Goal: Task Accomplishment & Management: Use online tool/utility

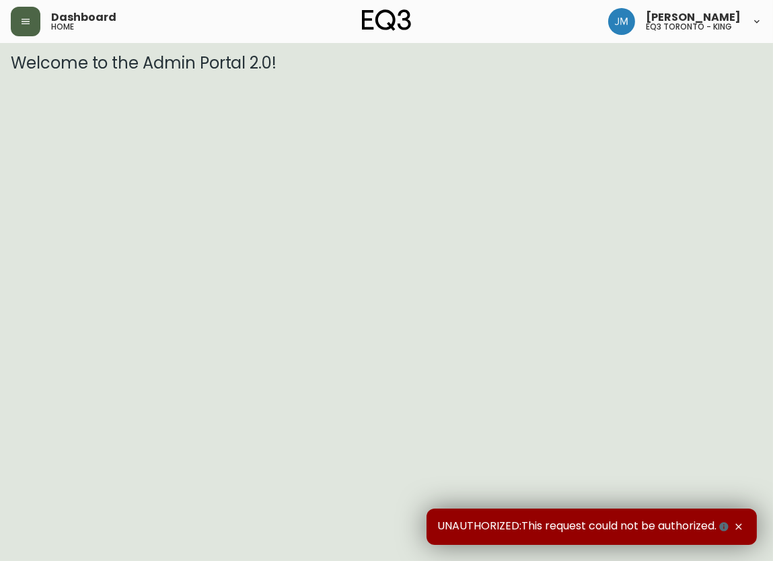
click at [32, 22] on button "button" at bounding box center [26, 22] width 30 height 30
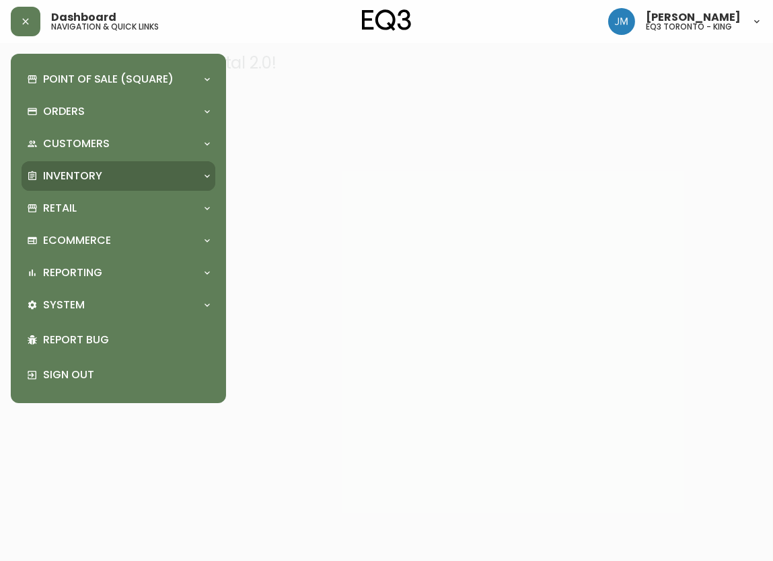
click at [84, 171] on p "Inventory" at bounding box center [72, 176] width 59 height 15
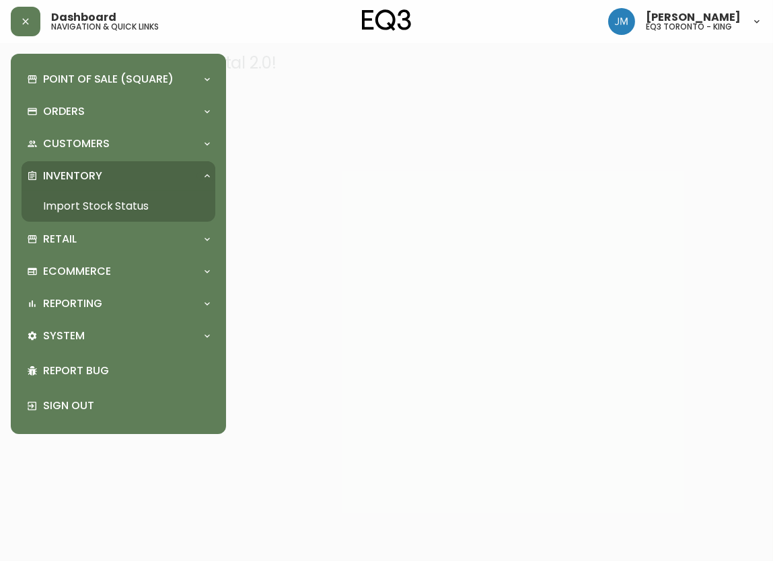
click at [79, 198] on link "Import Stock Status" at bounding box center [119, 206] width 194 height 31
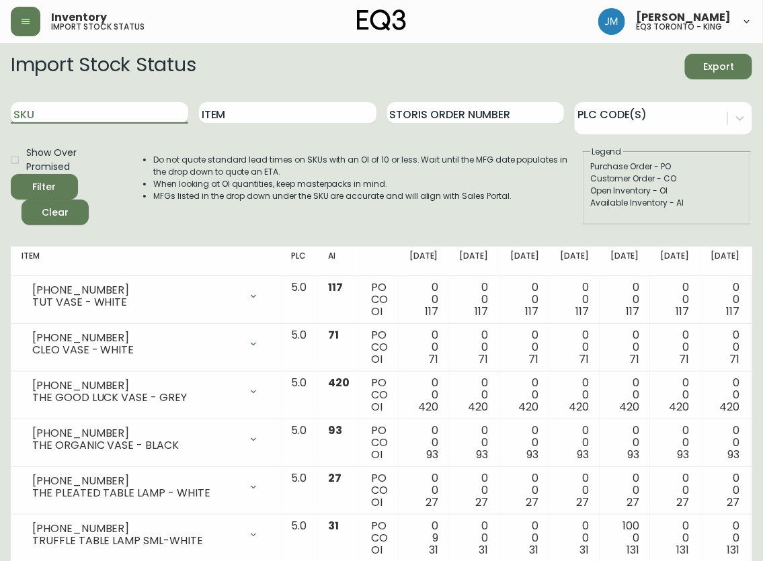
click at [106, 112] on input "SKU" at bounding box center [100, 113] width 178 height 22
paste input "[PHONE_NUMBER]"
type input "[PHONE_NUMBER]"
click at [11, 174] on button "Filter" at bounding box center [44, 187] width 67 height 26
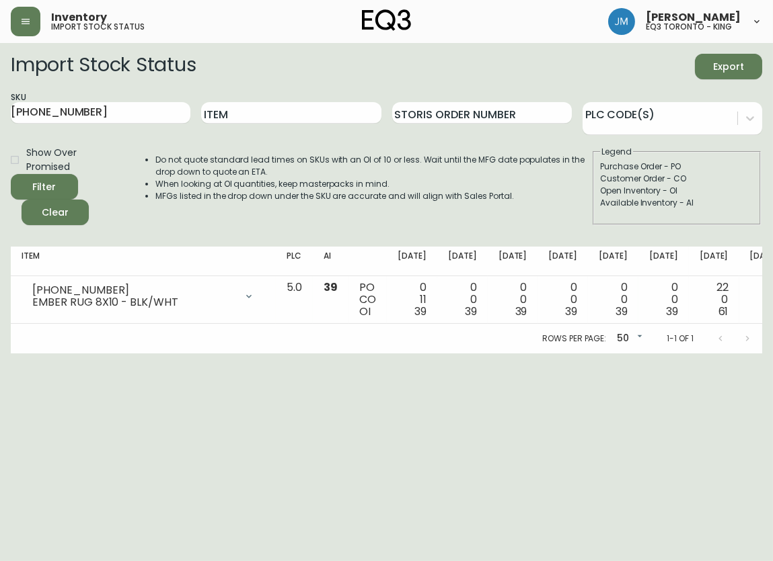
click at [276, 73] on div "Import Stock Status Export" at bounding box center [386, 67] width 751 height 26
